Goal: Information Seeking & Learning: Learn about a topic

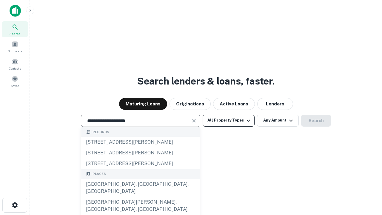
click at [140, 197] on div "[GEOGRAPHIC_DATA], [GEOGRAPHIC_DATA], [GEOGRAPHIC_DATA]" at bounding box center [140, 188] width 119 height 18
type input "**********"
click at [229, 120] on button "All Property Types" at bounding box center [229, 121] width 52 height 12
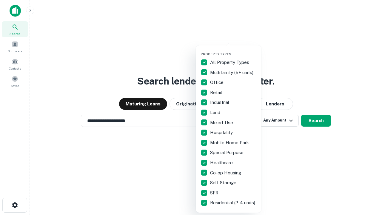
click at [233, 50] on button "button" at bounding box center [234, 50] width 66 height 0
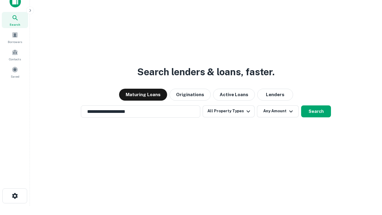
scroll to position [4, 72]
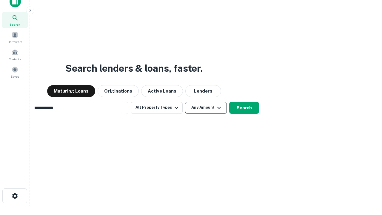
click at [185, 102] on button "Any Amount" at bounding box center [206, 108] width 42 height 12
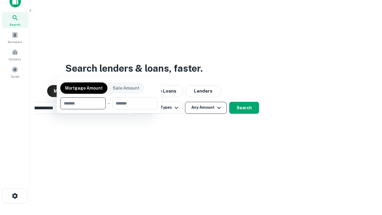
scroll to position [10, 0]
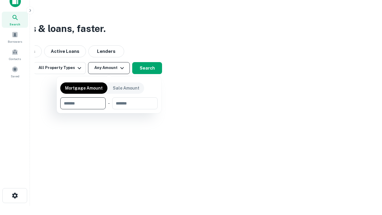
type input "*******"
click at [109, 109] on button "button" at bounding box center [108, 109] width 97 height 0
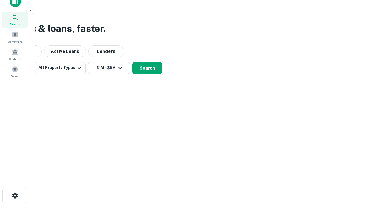
scroll to position [9, 0]
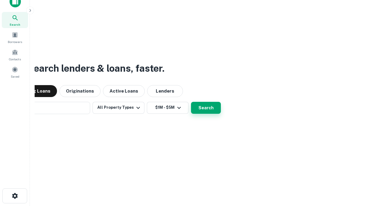
click at [191, 102] on button "Search" at bounding box center [206, 108] width 30 height 12
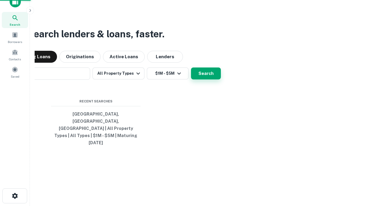
scroll to position [10, 0]
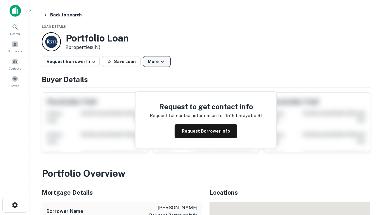
click at [157, 61] on button "More" at bounding box center [157, 61] width 28 height 11
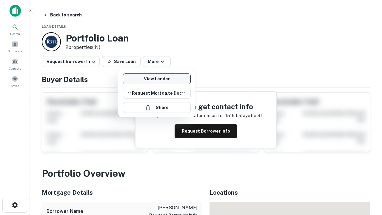
click at [157, 79] on link "View Lender" at bounding box center [157, 78] width 68 height 11
